Goal: Contribute content: Contribute content

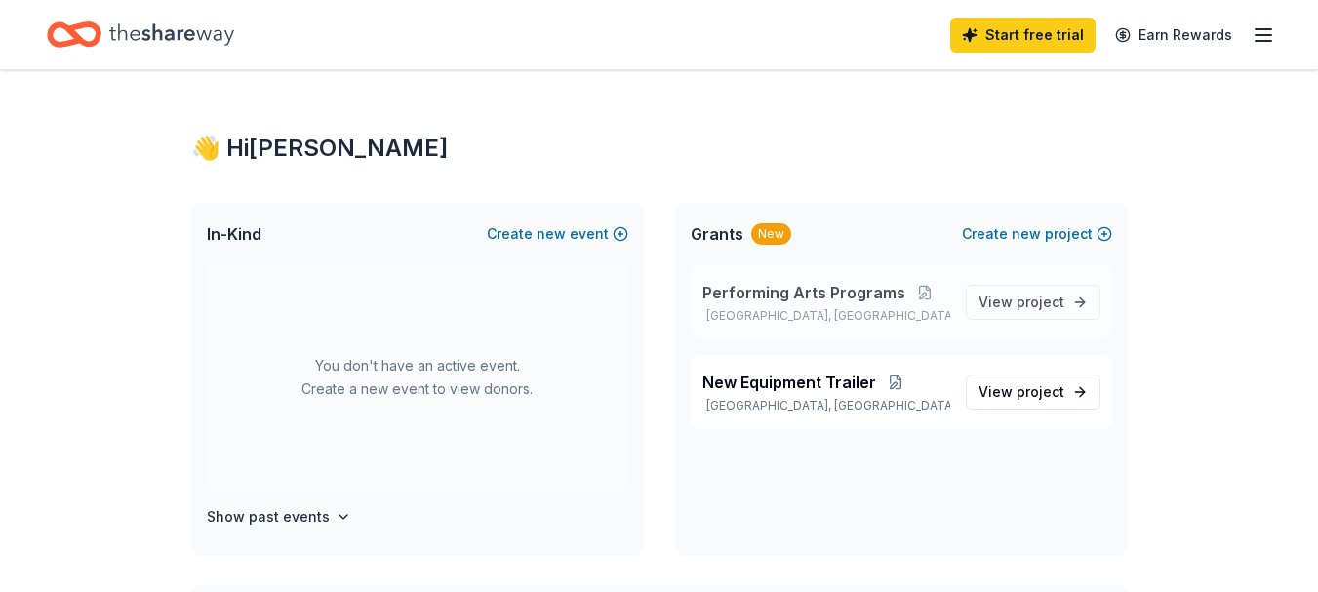
click at [837, 317] on p "[GEOGRAPHIC_DATA], [GEOGRAPHIC_DATA]" at bounding box center [826, 316] width 248 height 16
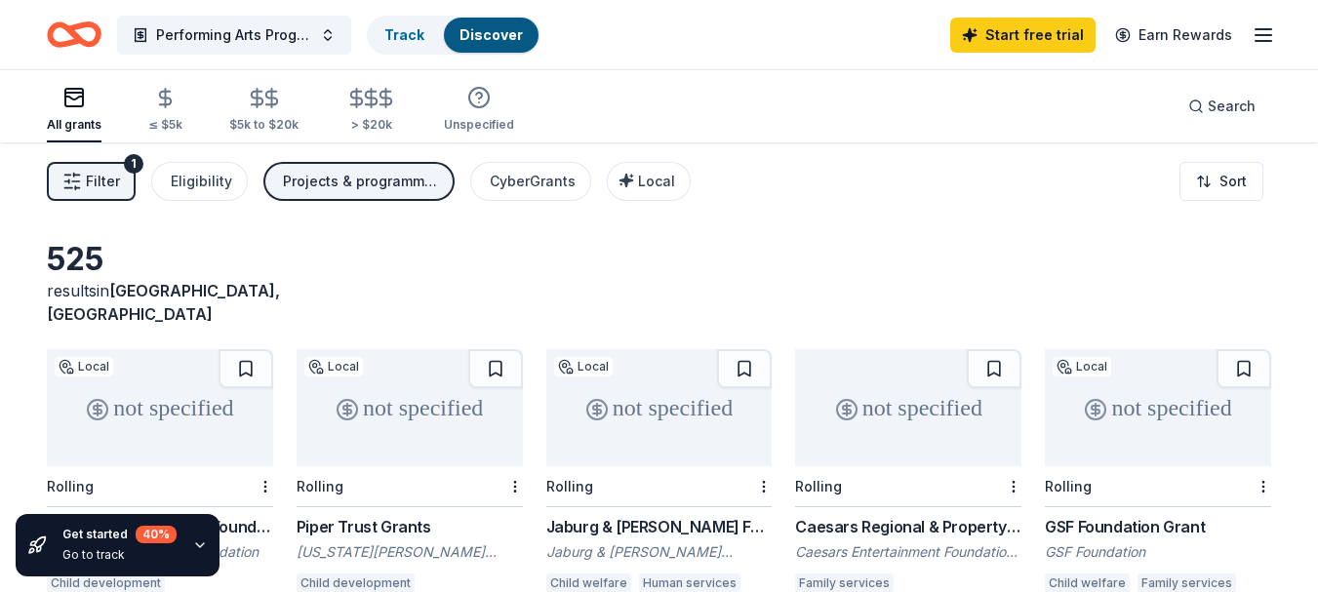
click at [79, 37] on icon "Home" at bounding box center [83, 34] width 30 height 20
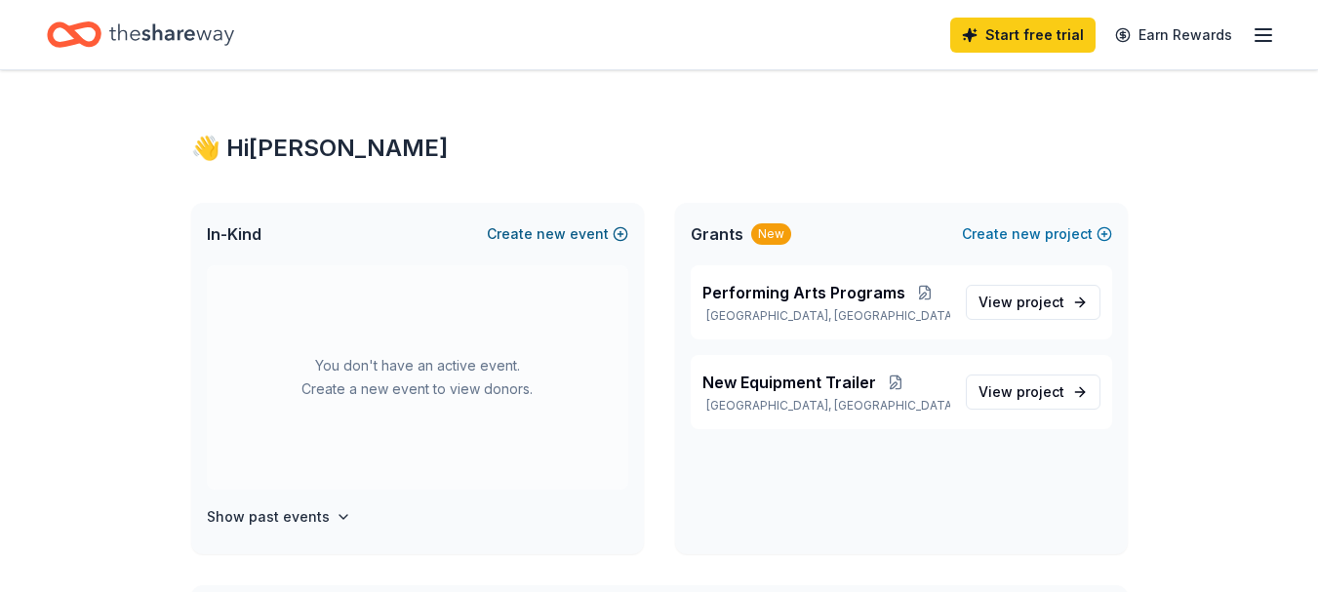
click at [551, 231] on span "new" at bounding box center [550, 233] width 29 height 23
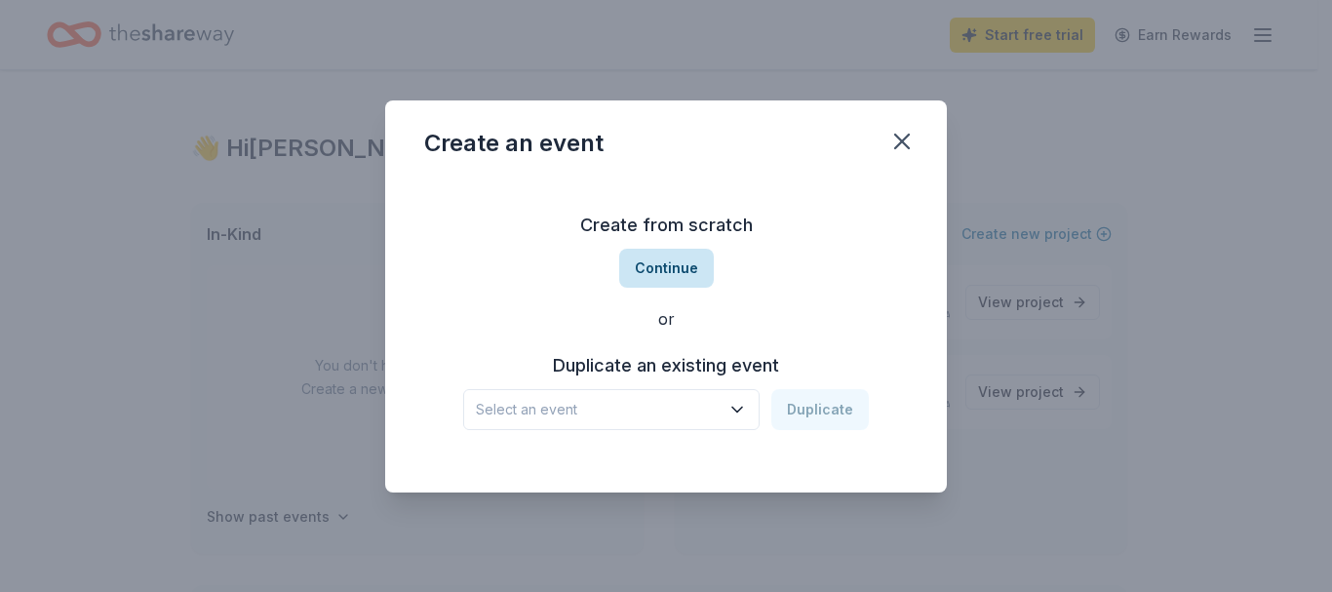
click at [664, 279] on button "Continue" at bounding box center [666, 268] width 95 height 39
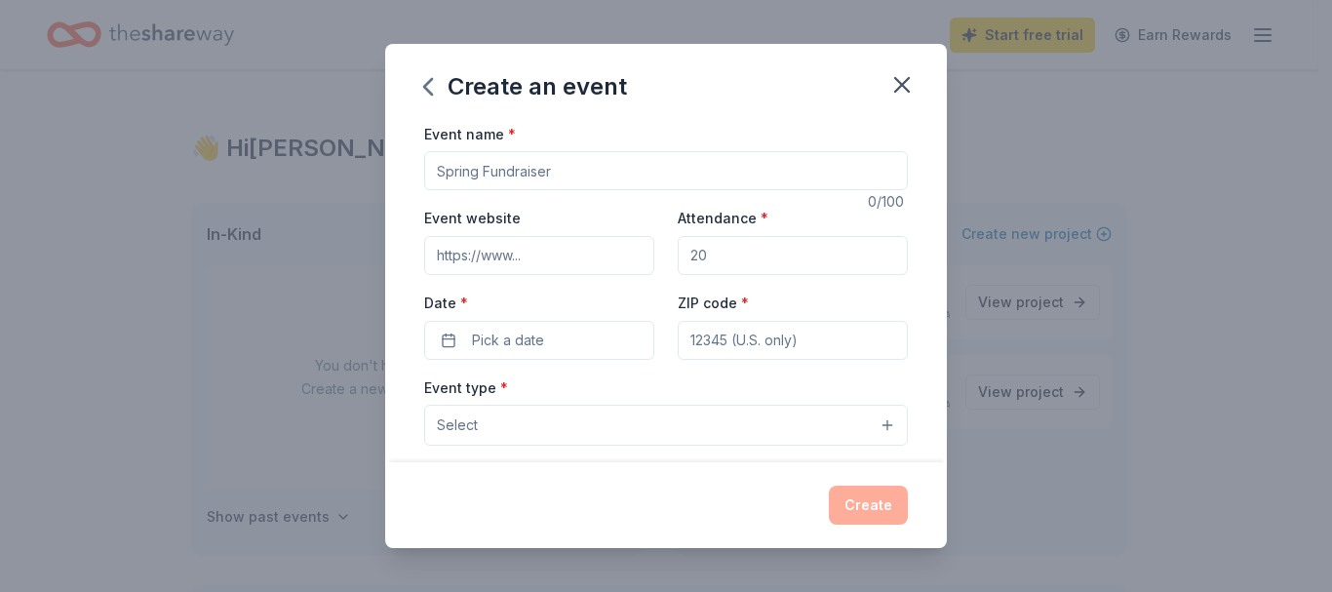
drag, startPoint x: 652, startPoint y: 167, endPoint x: 449, endPoint y: 159, distance: 204.0
click at [451, 159] on input "Event name *" at bounding box center [666, 170] width 484 height 39
type input "PUSD Marching Showcase"
click at [743, 250] on input "Attendance *" at bounding box center [793, 255] width 230 height 39
type input "1500"
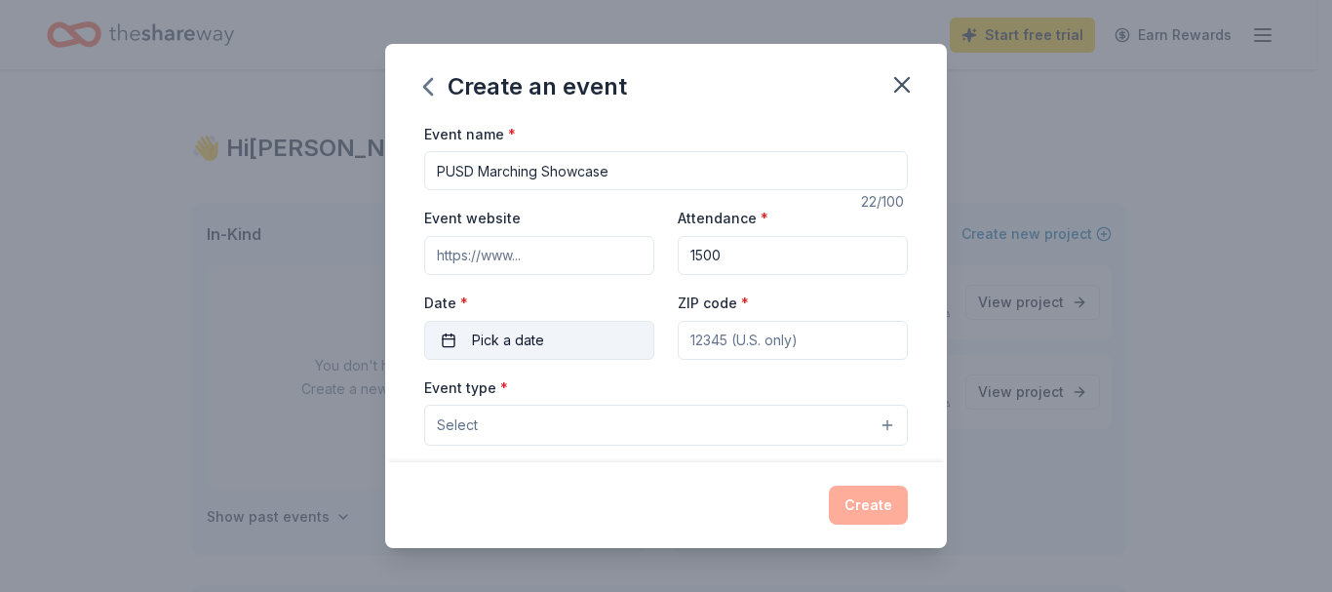
click at [532, 341] on span "Pick a date" at bounding box center [508, 340] width 72 height 23
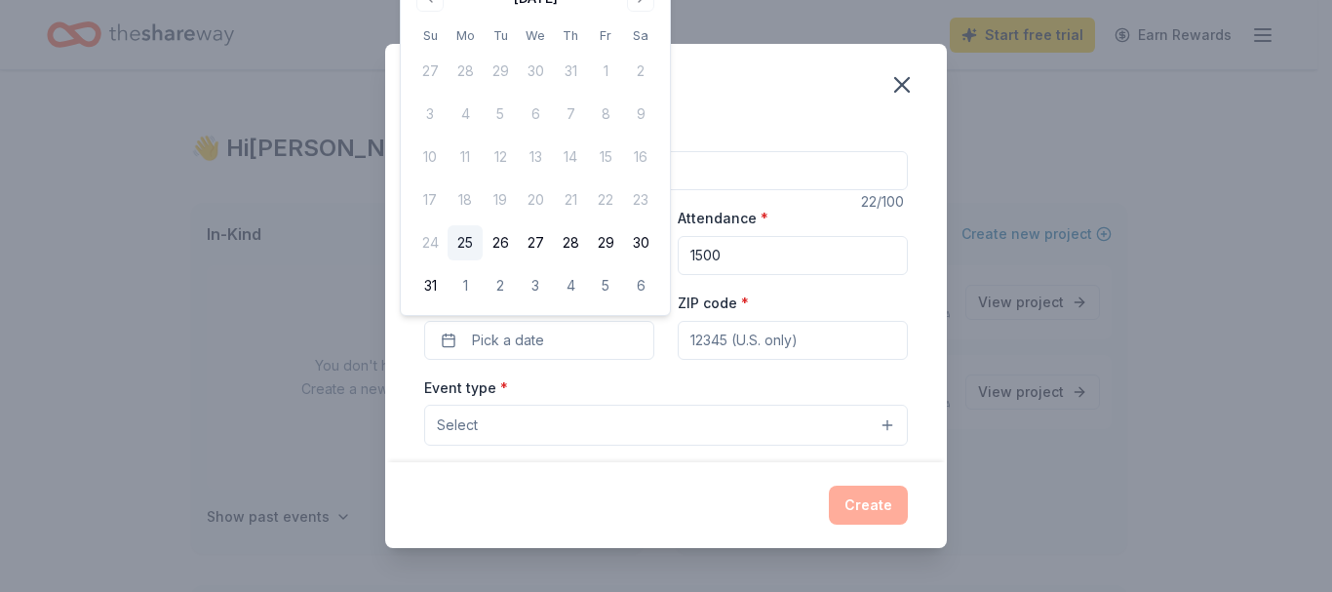
click at [710, 22] on div "Create an event Event name * PUSD Marching Showcase 22 /100 Event website Atten…" at bounding box center [666, 296] width 1332 height 592
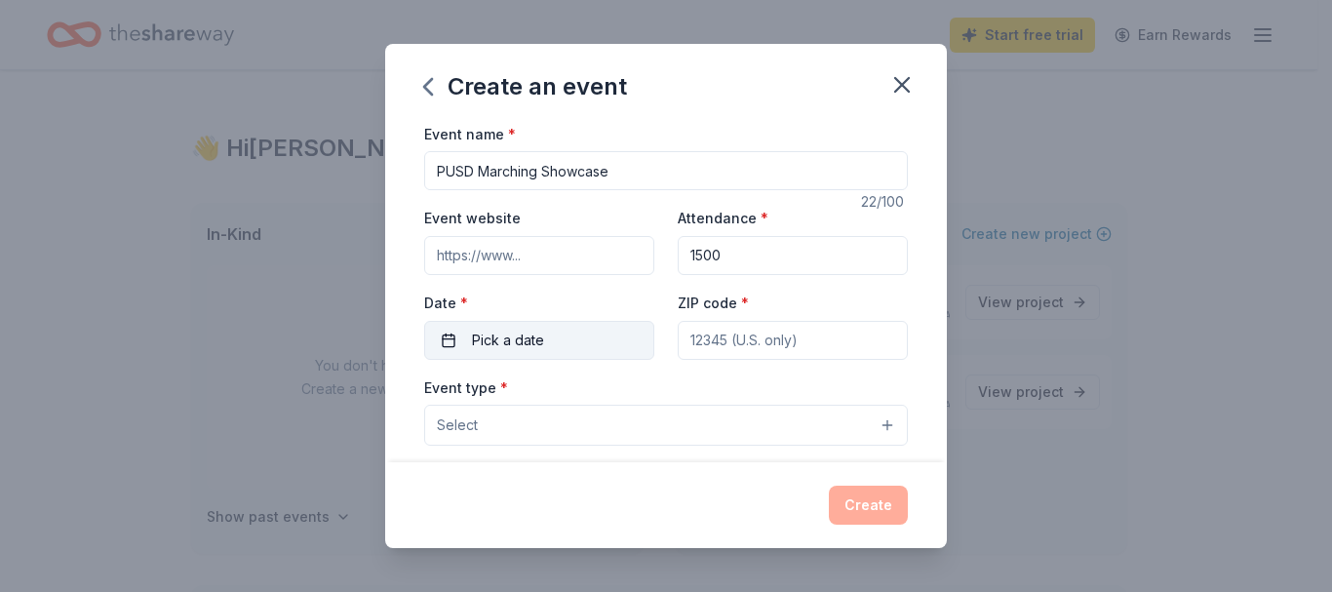
click at [439, 343] on button "Pick a date" at bounding box center [539, 340] width 230 height 39
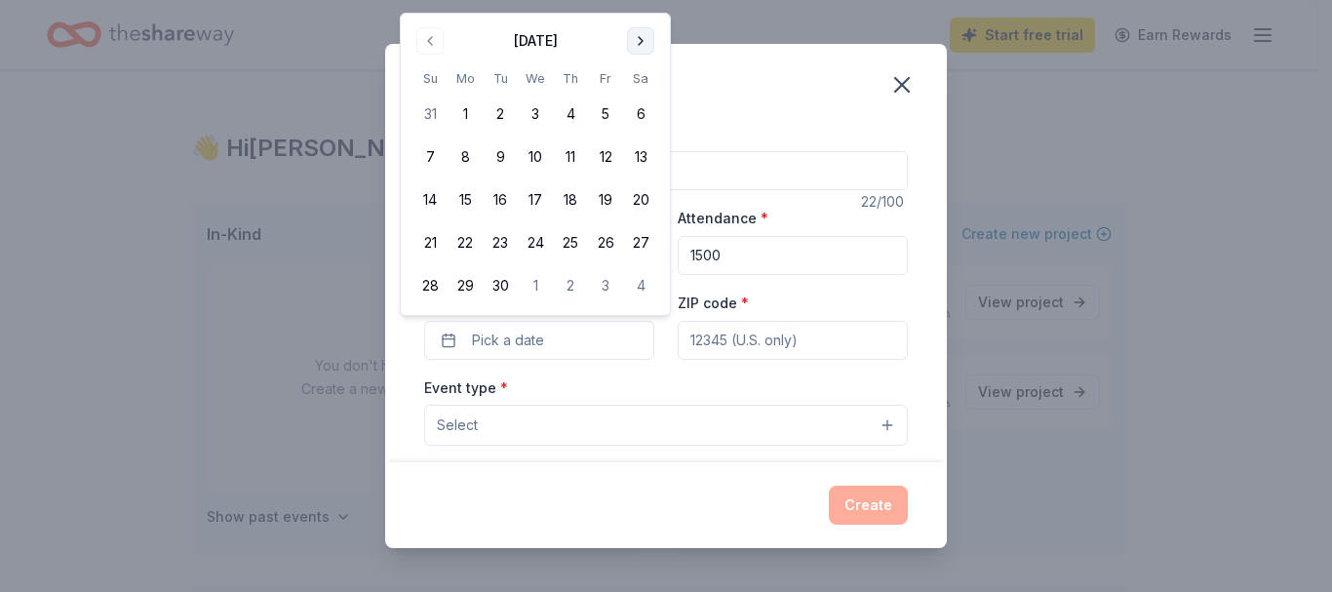
click at [638, 33] on button "Go to next month" at bounding box center [640, 40] width 27 height 27
click at [461, 281] on button "27" at bounding box center [465, 285] width 35 height 35
click at [801, 347] on input "ZIP code *" at bounding box center [793, 340] width 230 height 39
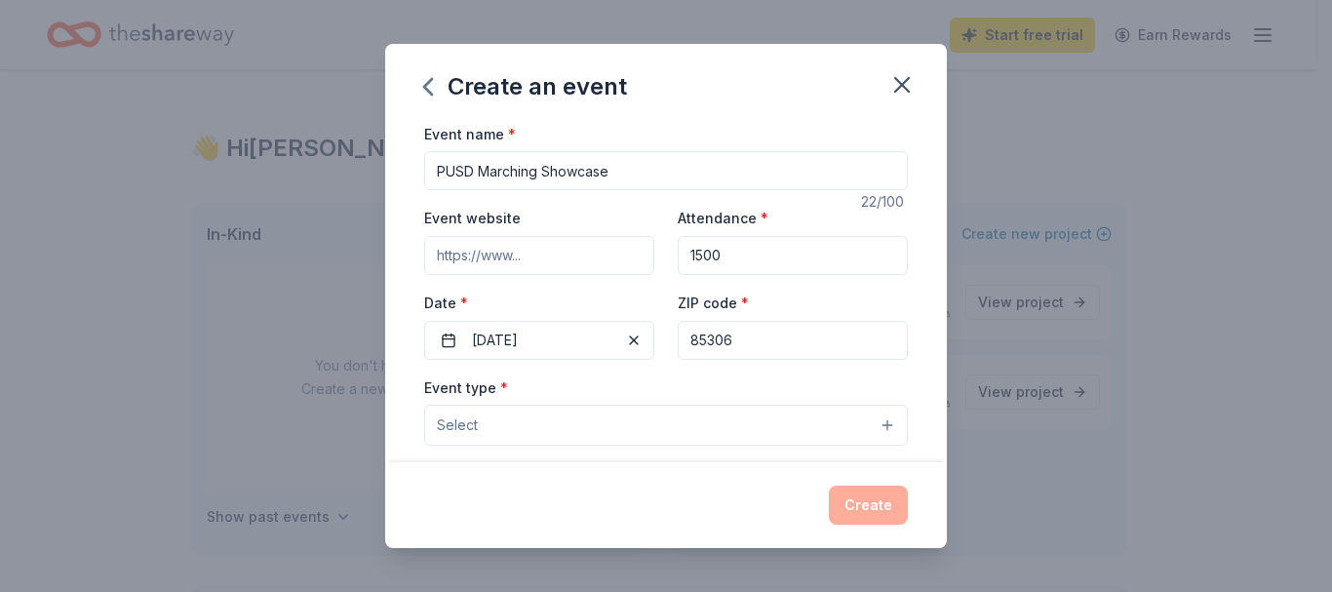
type input "85306"
click at [510, 426] on button "Select" at bounding box center [666, 425] width 484 height 41
click at [874, 424] on button "Select" at bounding box center [666, 425] width 484 height 41
click at [530, 427] on button "Select" at bounding box center [666, 425] width 484 height 41
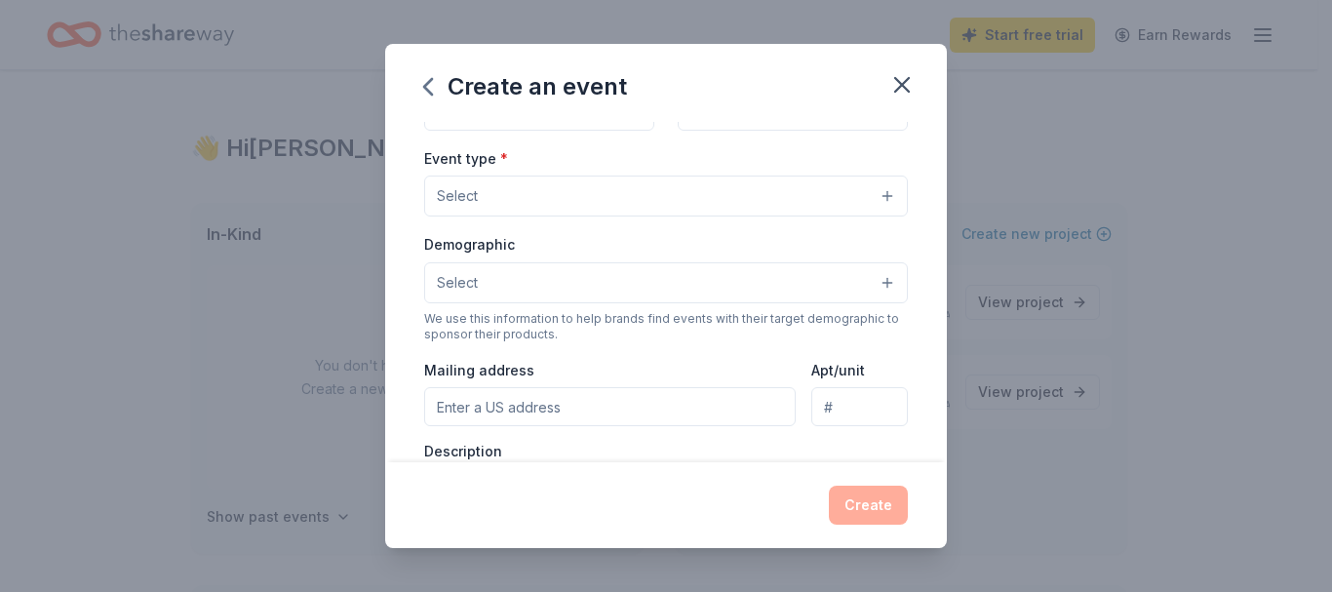
scroll to position [195, 0]
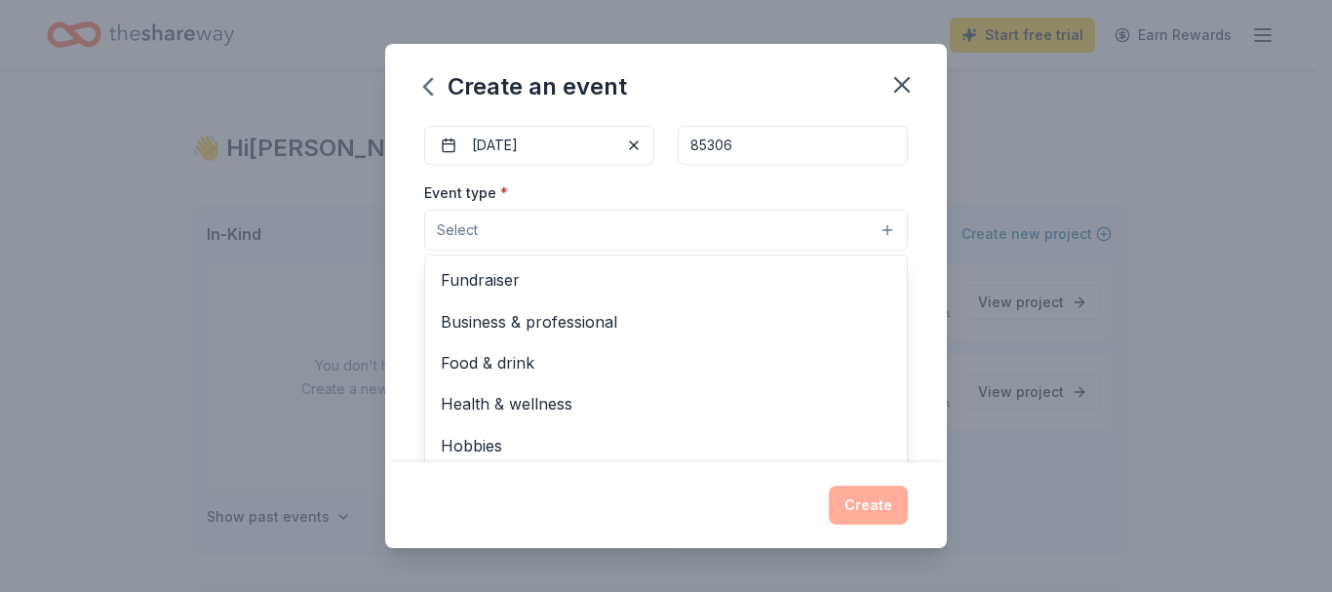
click at [590, 232] on button "Select" at bounding box center [666, 230] width 484 height 41
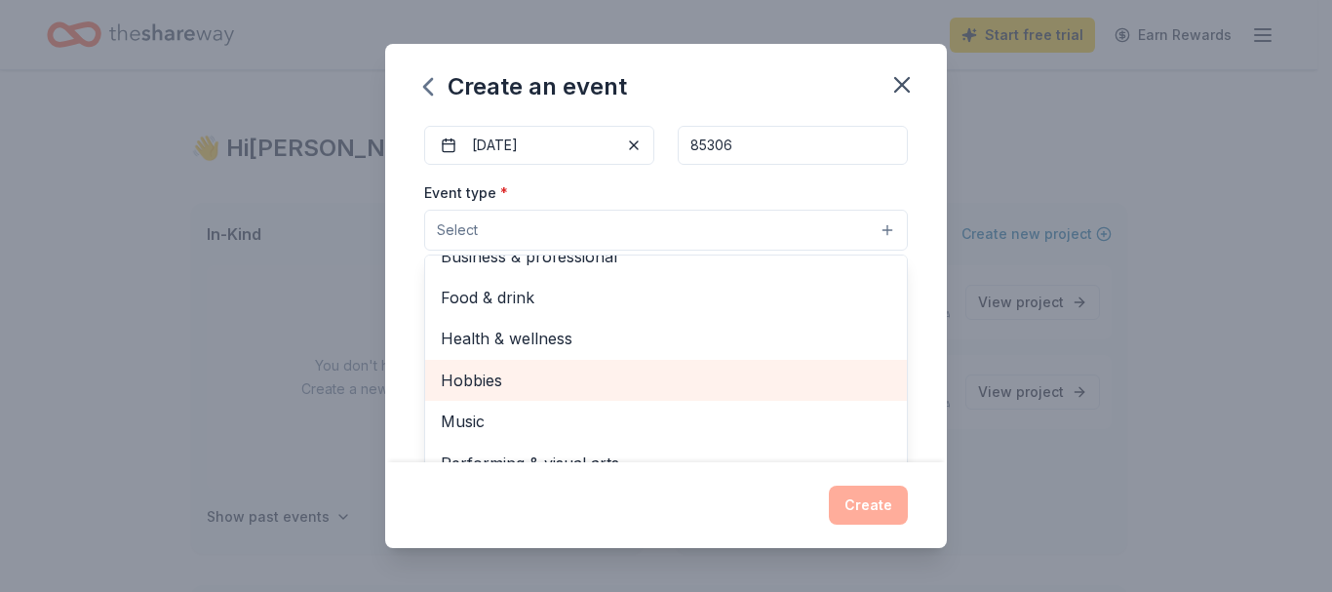
scroll to position [293, 0]
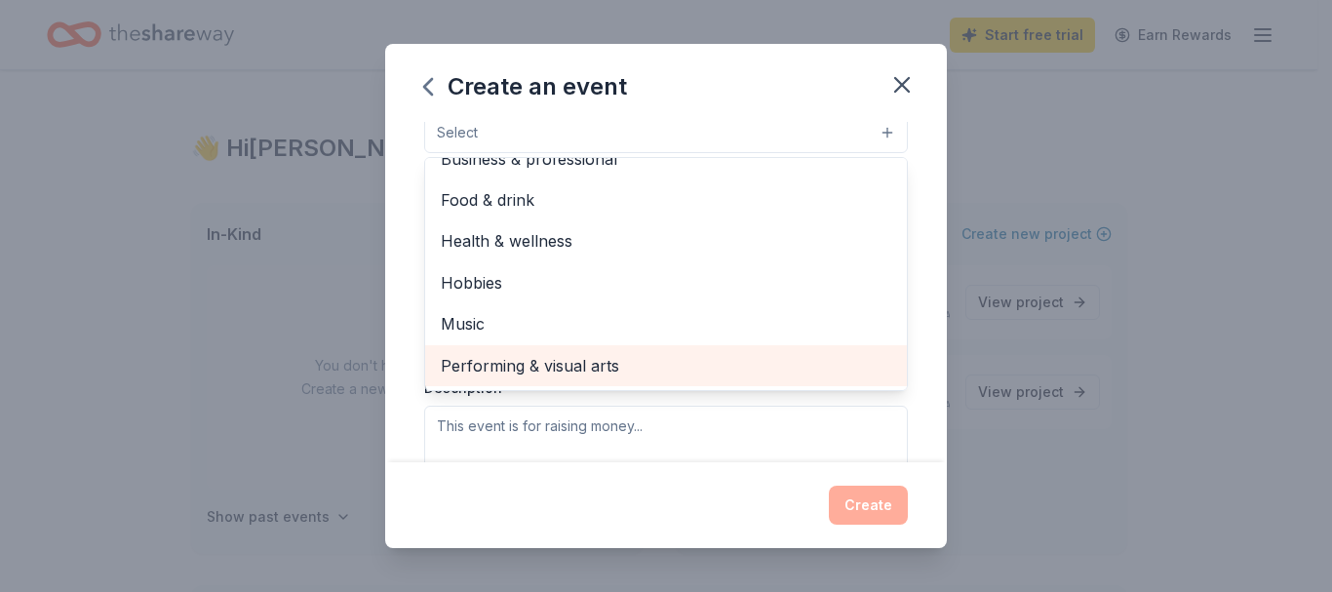
click at [586, 376] on span "Performing & visual arts" at bounding box center [666, 365] width 451 height 25
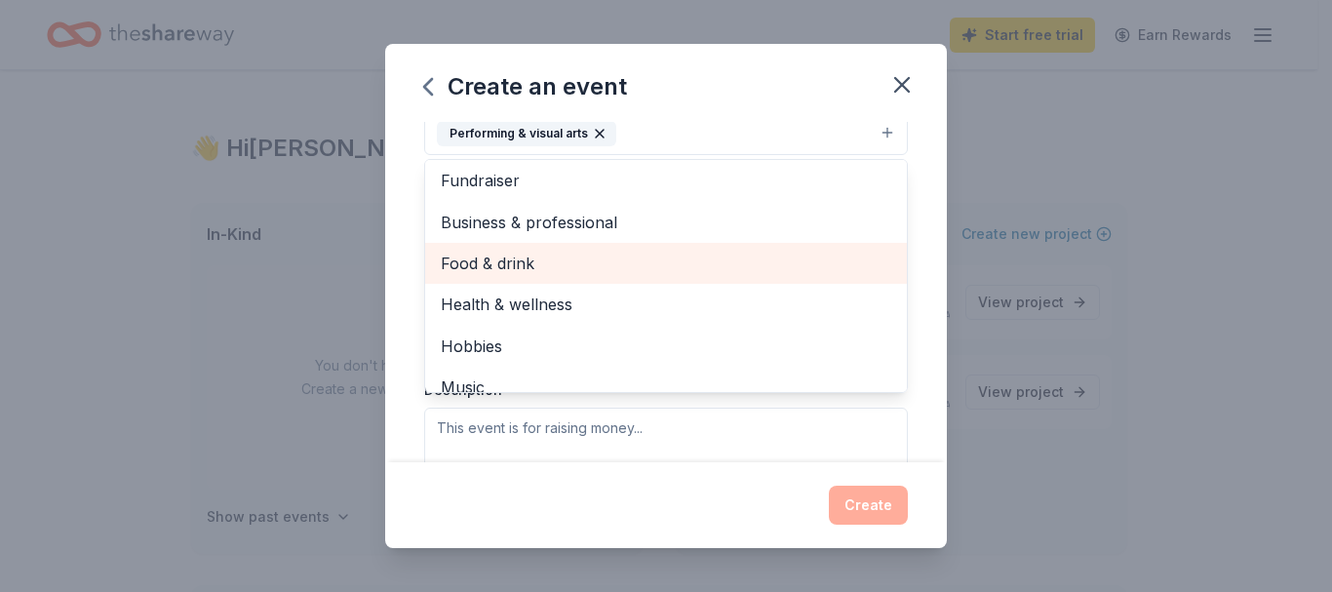
scroll to position [0, 0]
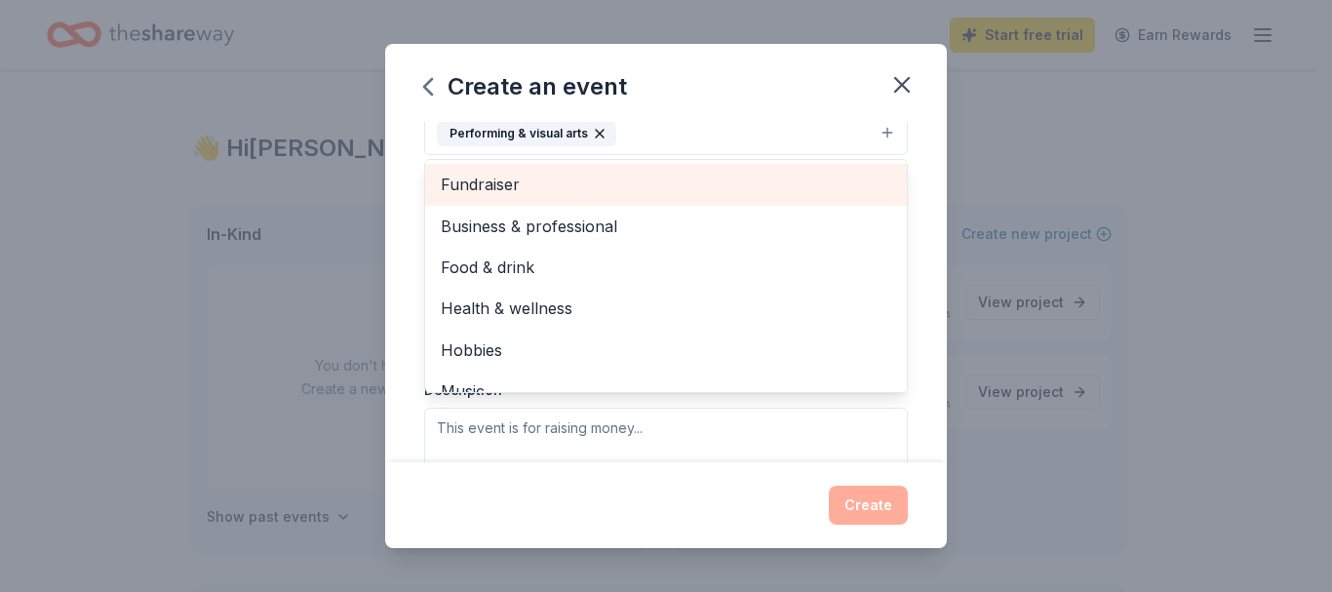
click at [551, 192] on span "Fundraiser" at bounding box center [666, 184] width 451 height 25
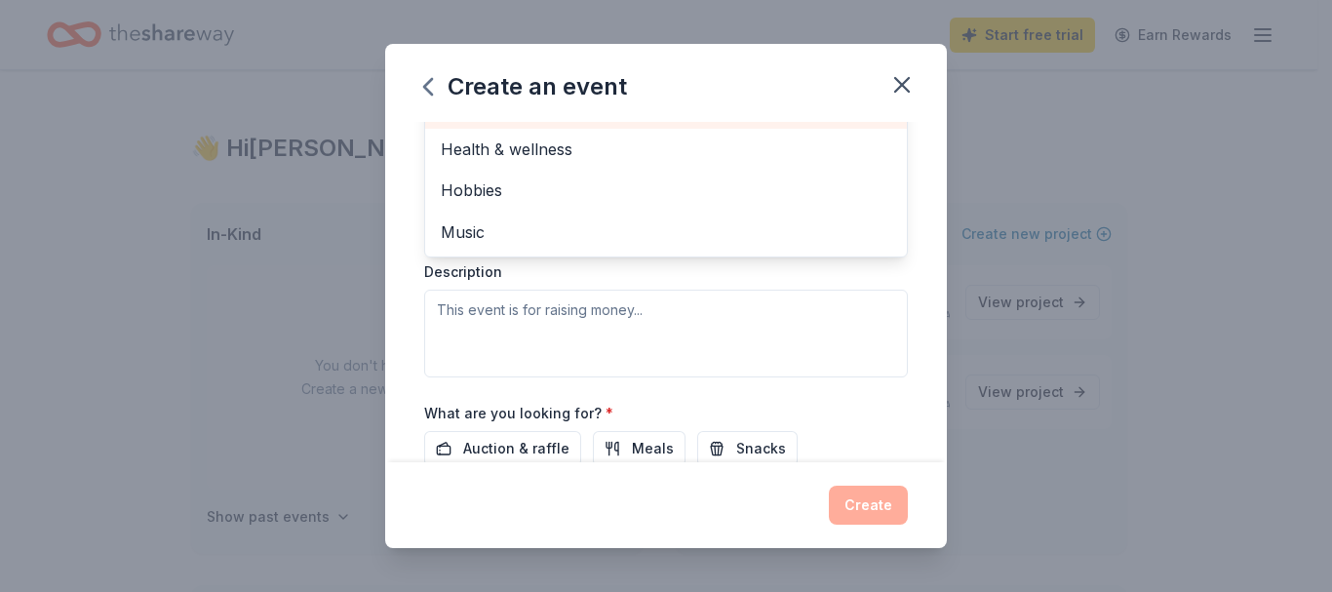
scroll to position [488, 0]
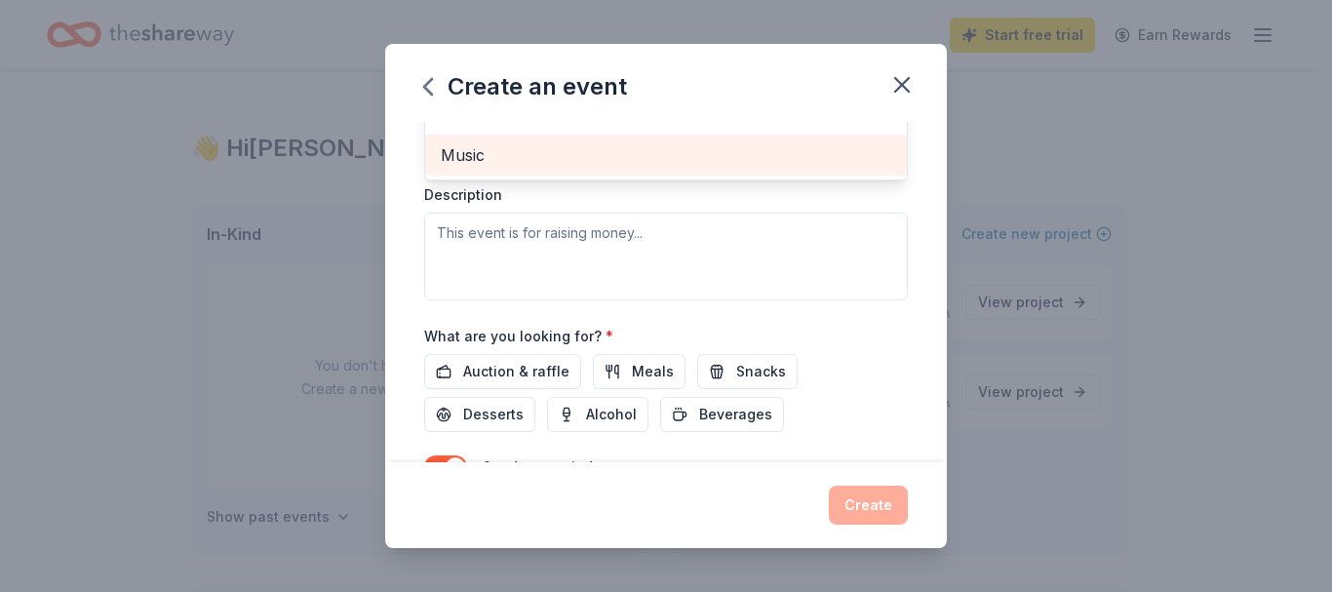
click at [554, 168] on span "Music" at bounding box center [666, 154] width 451 height 25
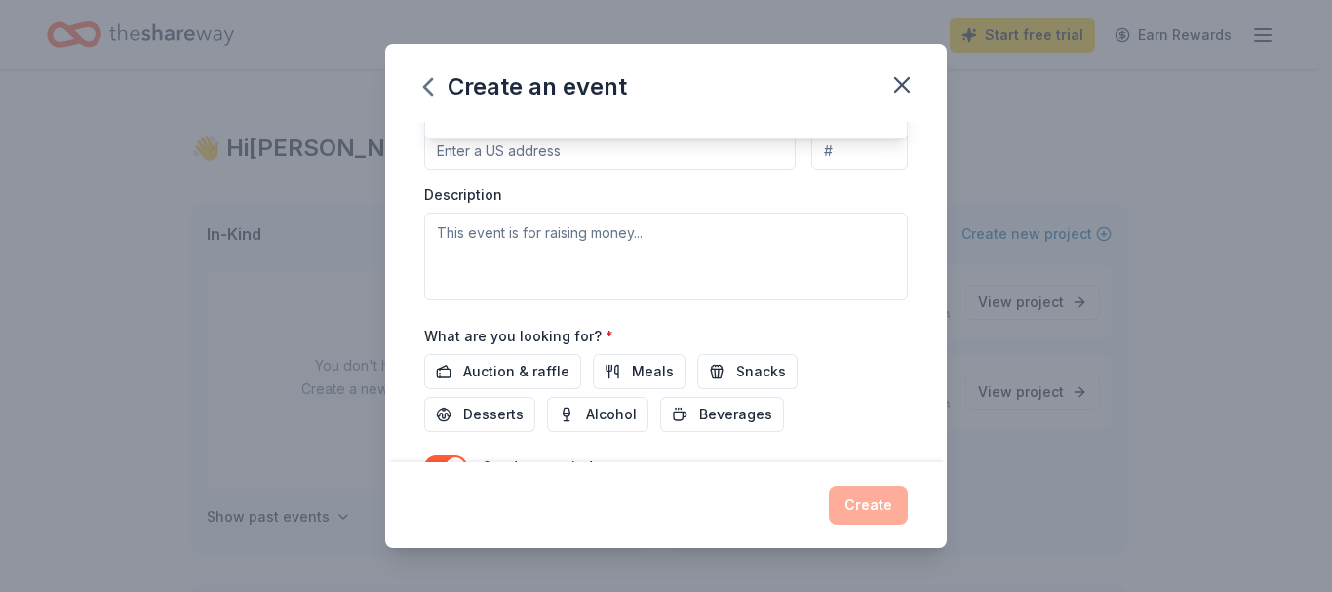
click at [540, 242] on div "Event type * Performing & visual arts Fundraiser Music Business & professional …" at bounding box center [666, 94] width 484 height 413
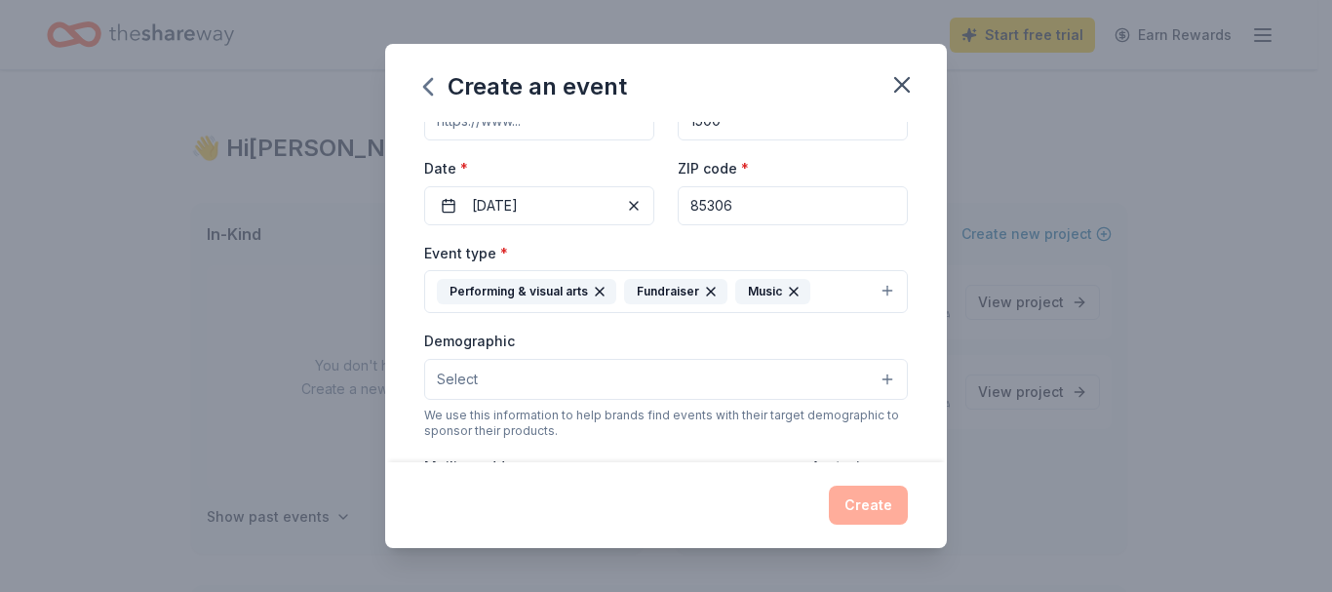
click at [534, 391] on button "Select" at bounding box center [666, 379] width 484 height 41
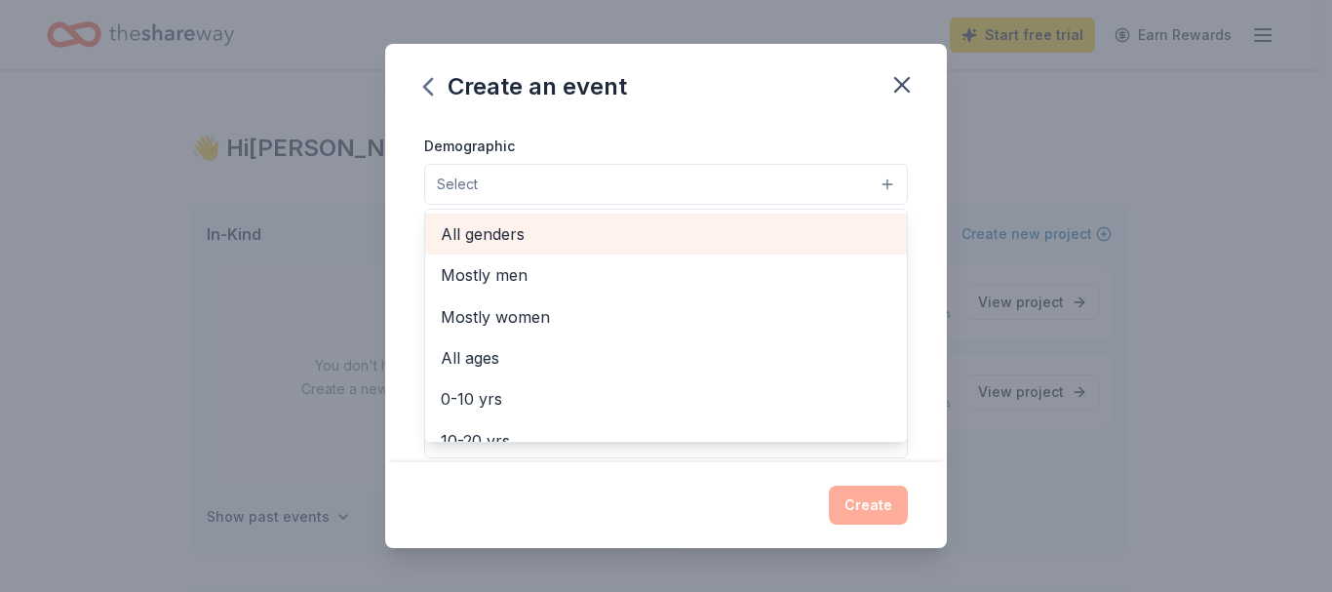
click at [516, 243] on span "All genders" at bounding box center [666, 233] width 451 height 25
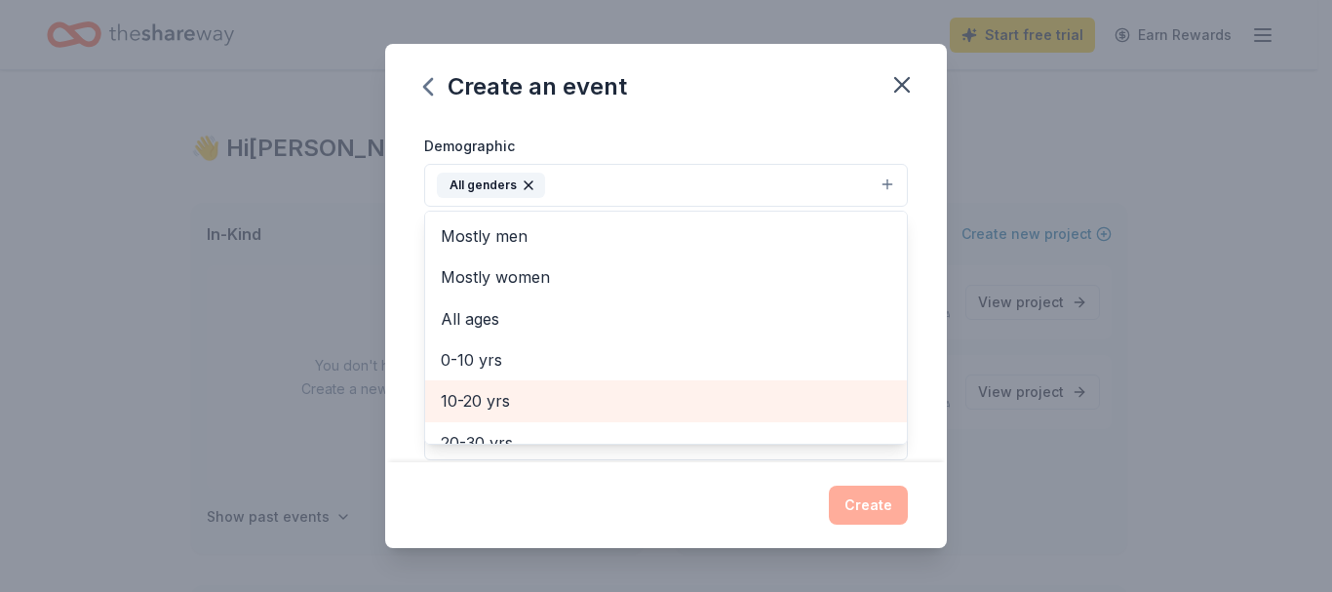
click at [513, 393] on span "10-20 yrs" at bounding box center [666, 400] width 451 height 25
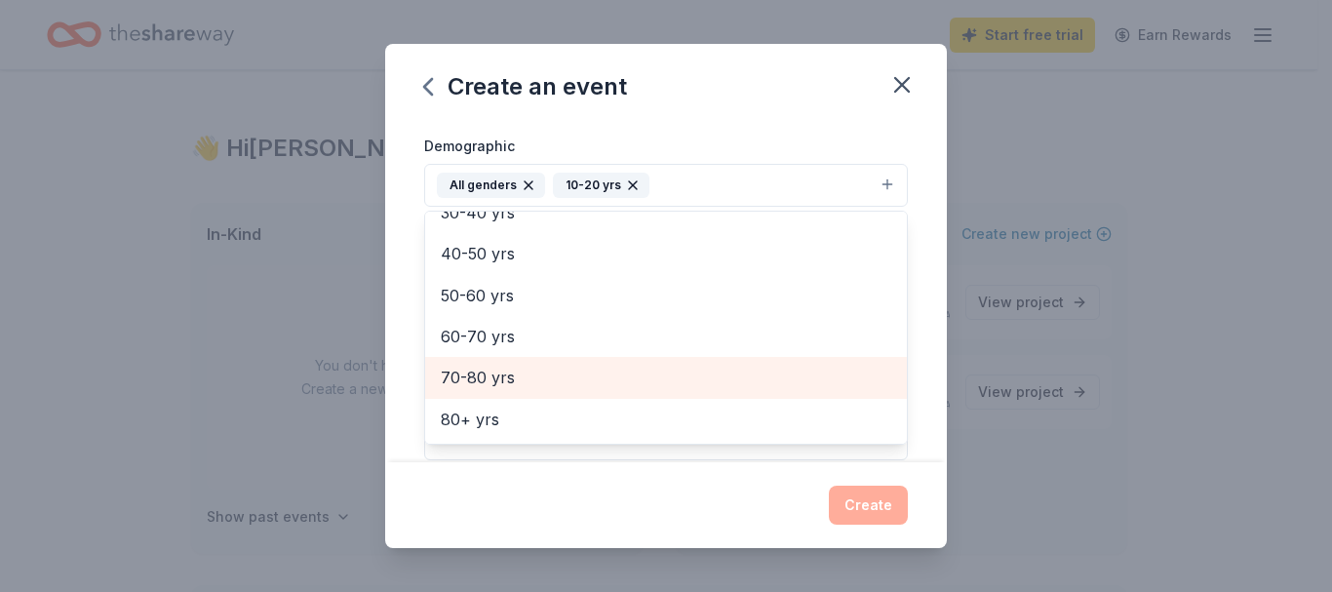
scroll to position [133, 0]
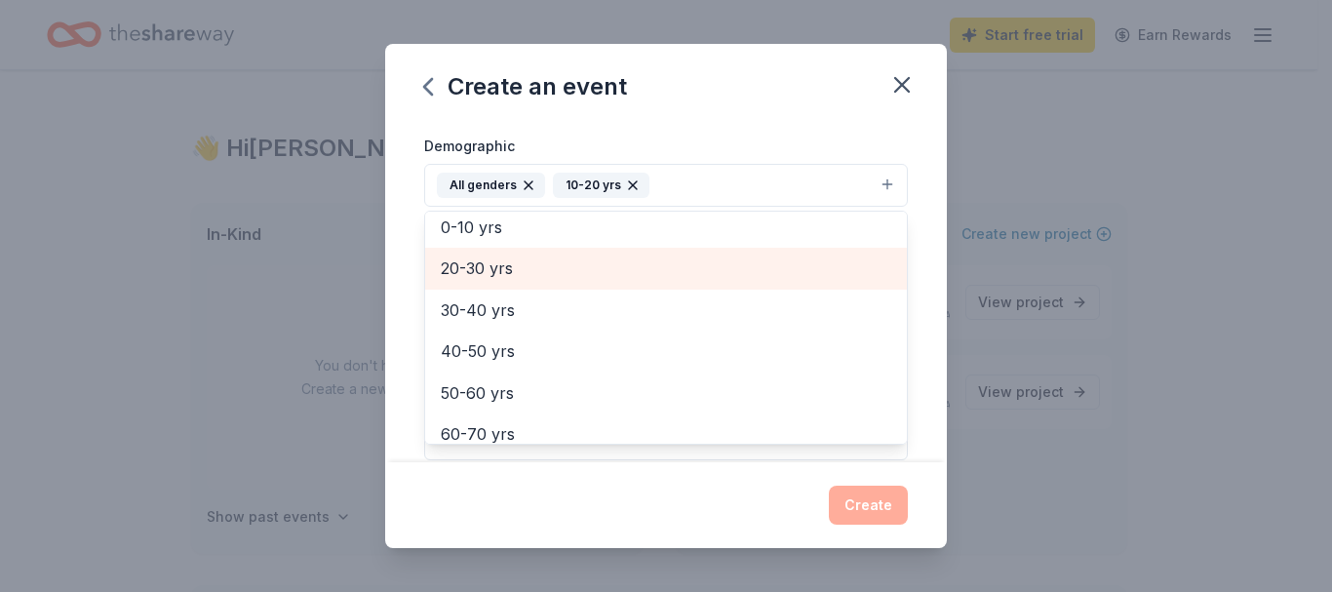
click at [501, 280] on span "20-30 yrs" at bounding box center [666, 268] width 451 height 25
click at [507, 281] on span "30-40 yrs" at bounding box center [666, 268] width 451 height 25
click at [507, 281] on span "40-50 yrs" at bounding box center [666, 268] width 451 height 25
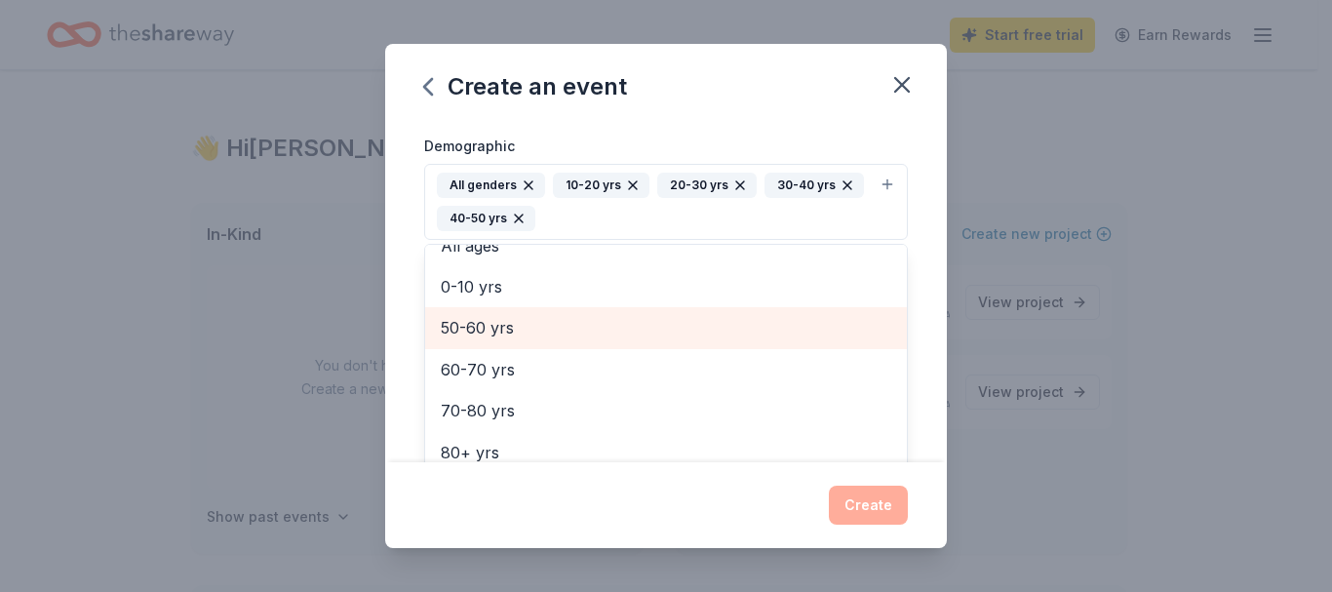
click at [521, 335] on span "50-60 yrs" at bounding box center [666, 327] width 451 height 25
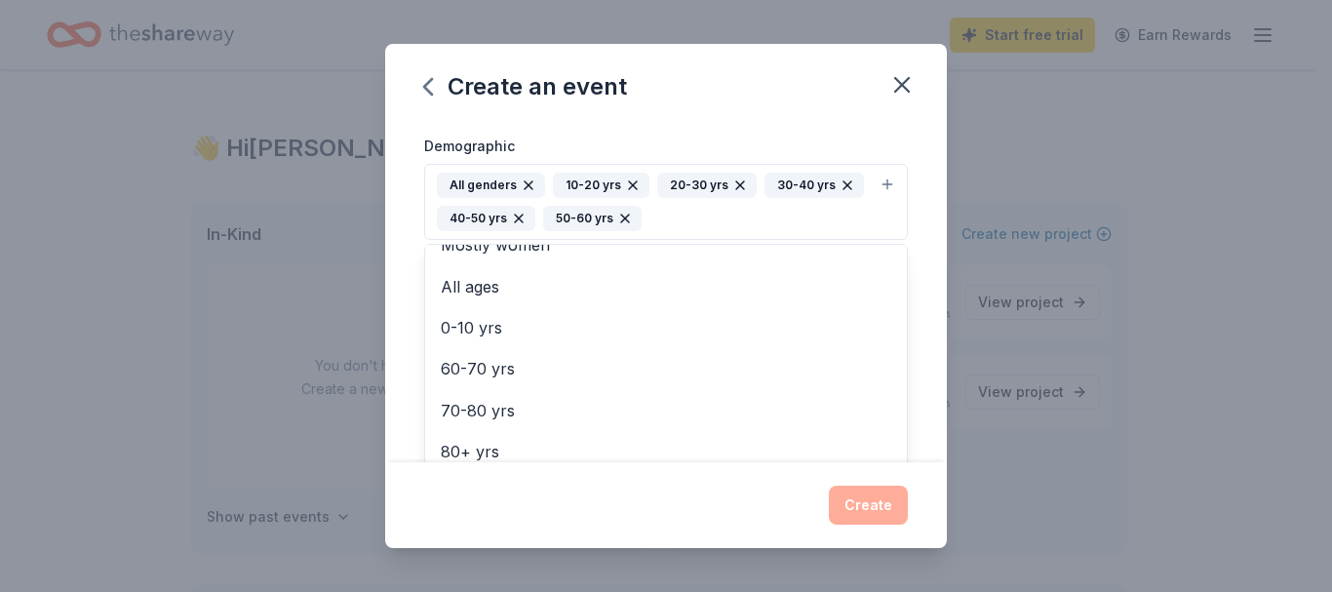
click at [598, 515] on div "Create an event Event name * PUSD Marching Showcase 22 /100 Event website Atten…" at bounding box center [666, 296] width 562 height 505
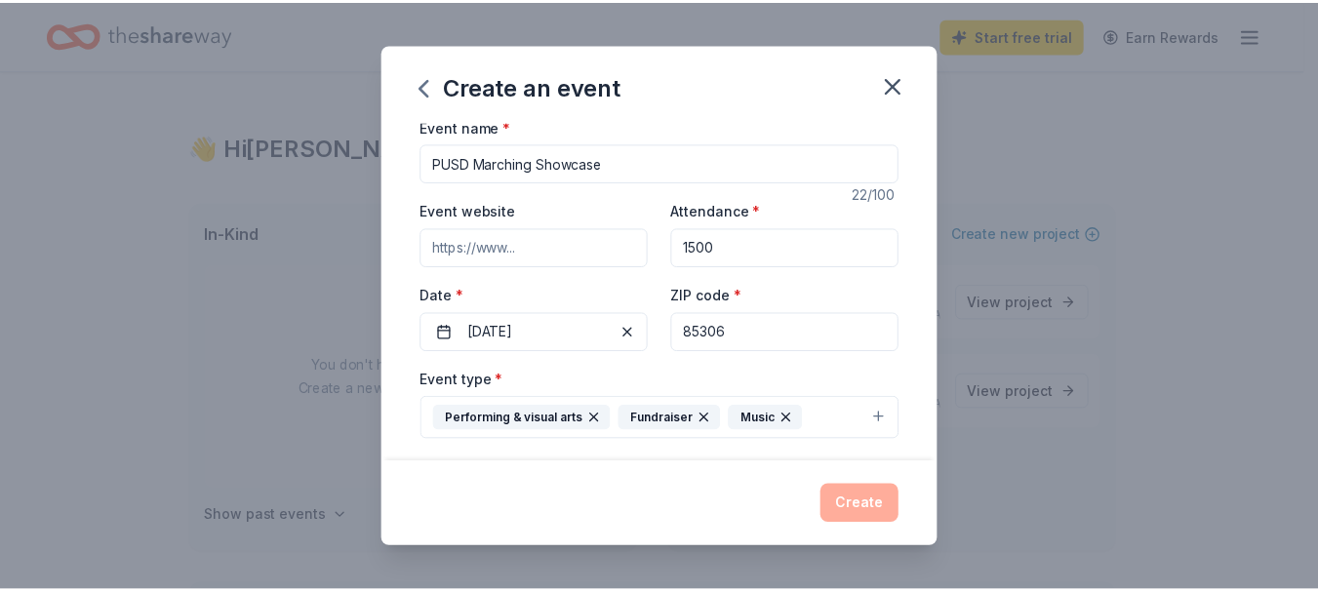
scroll to position [0, 0]
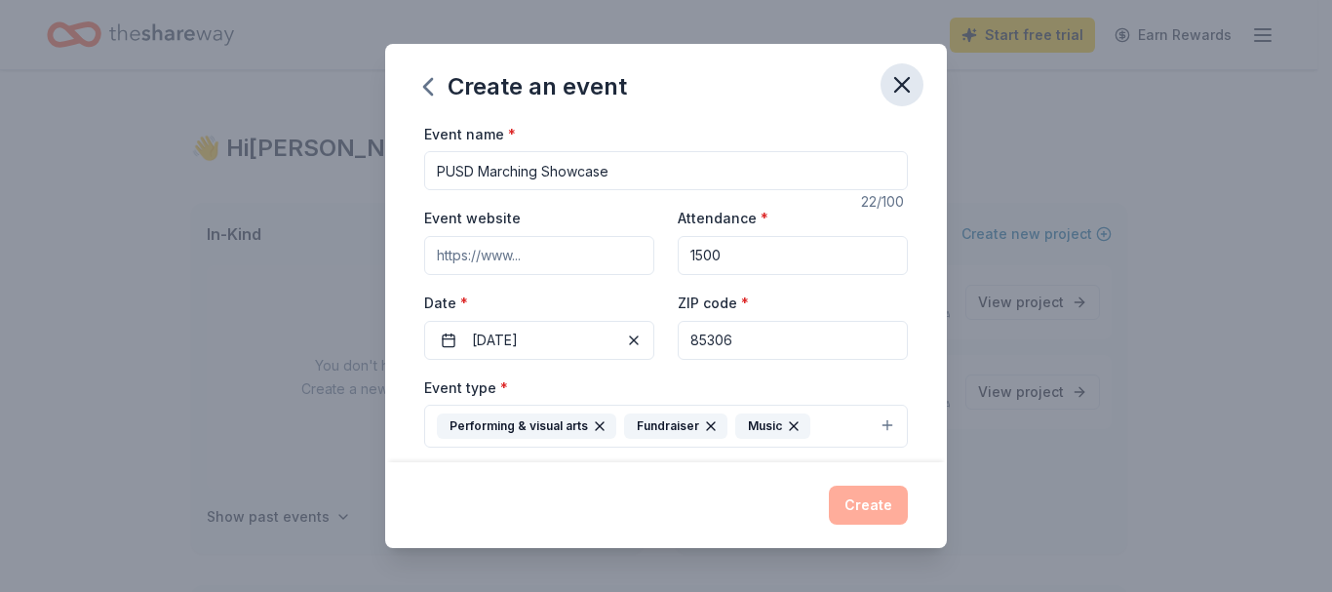
click at [898, 85] on icon "button" at bounding box center [902, 84] width 27 height 27
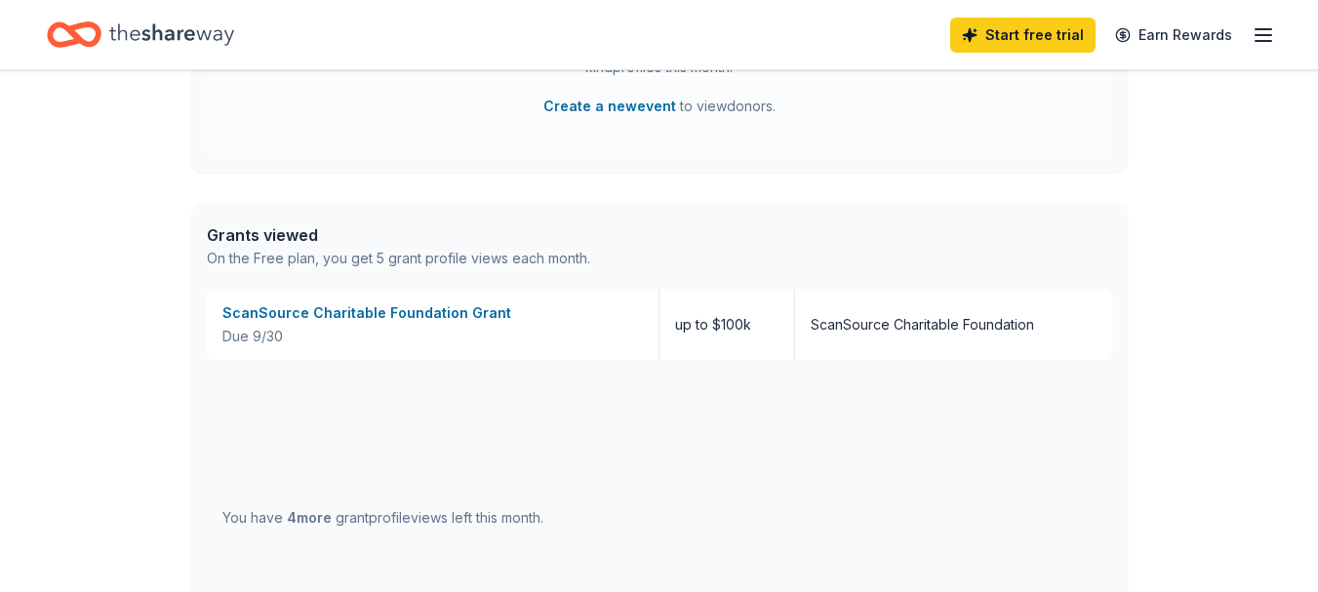
scroll to position [590, 0]
